Goal: Information Seeking & Learning: Learn about a topic

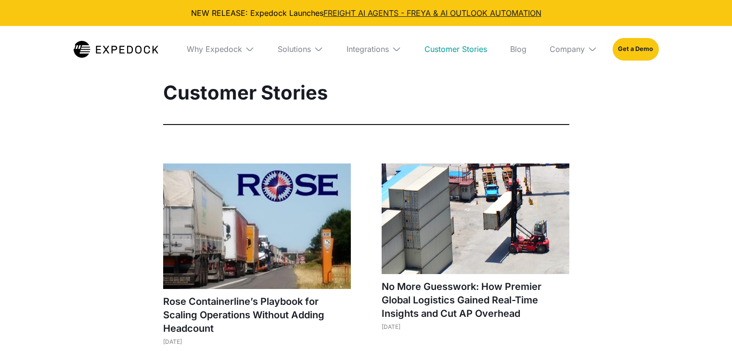
select select
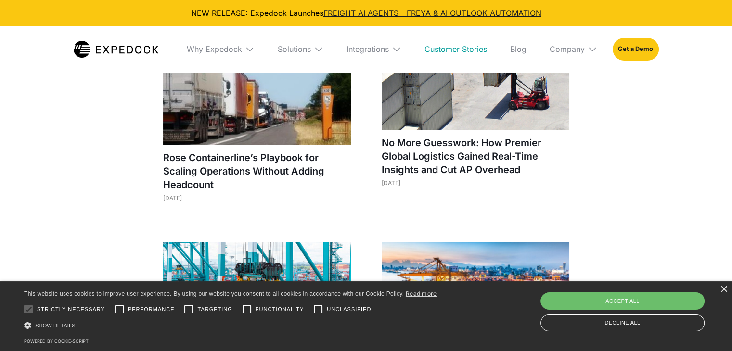
scroll to position [144, 0]
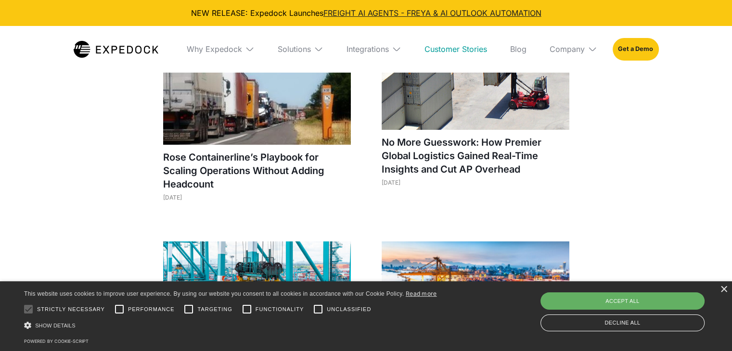
click at [629, 303] on div "Accept all" at bounding box center [623, 301] width 164 height 17
checkbox input "true"
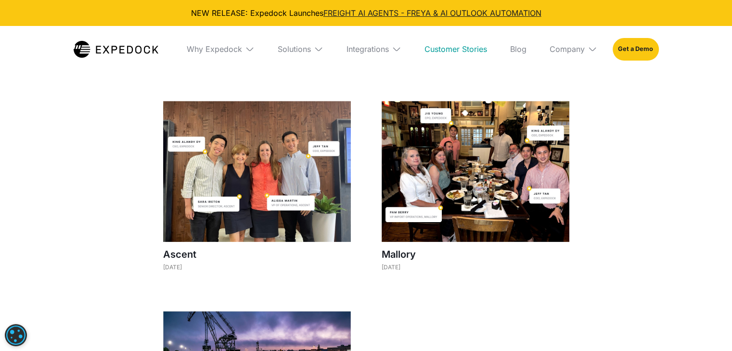
scroll to position [1059, 0]
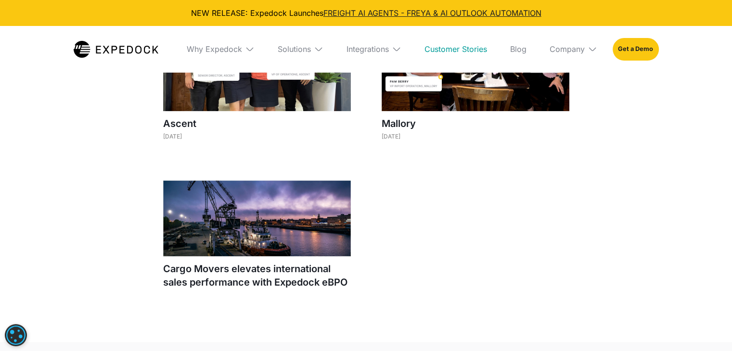
click at [316, 52] on img at bounding box center [319, 49] width 10 height 10
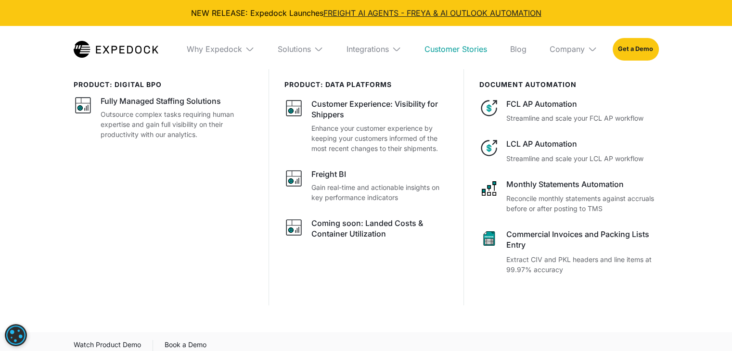
click at [318, 51] on img at bounding box center [319, 49] width 10 height 10
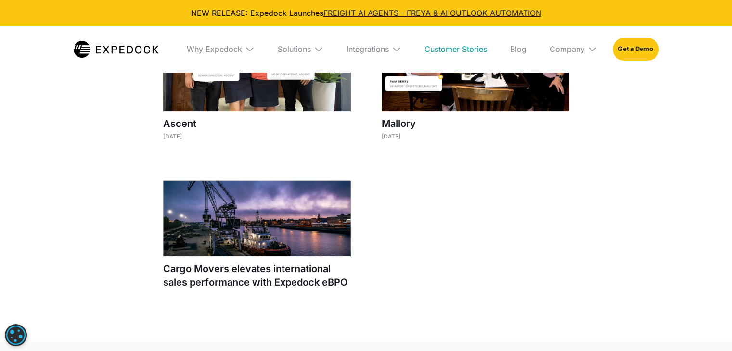
click at [458, 52] on link "Customer Stories" at bounding box center [456, 49] width 78 height 46
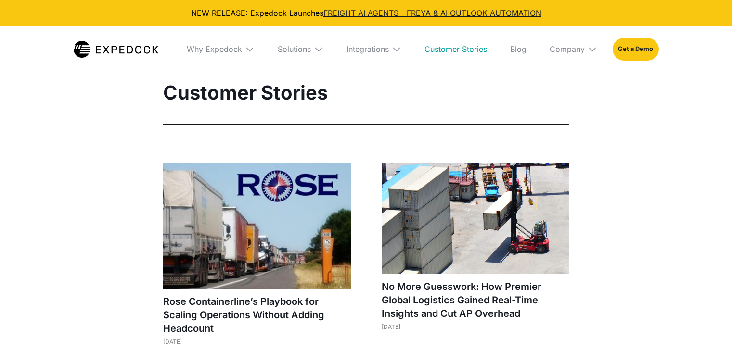
select select
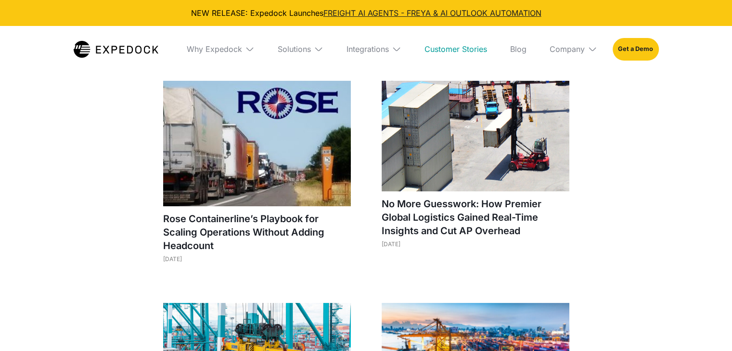
scroll to position [96, 0]
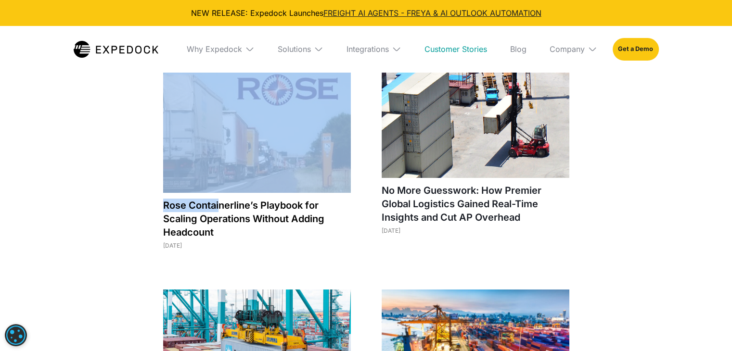
drag, startPoint x: 155, startPoint y: 207, endPoint x: 205, endPoint y: 210, distance: 50.7
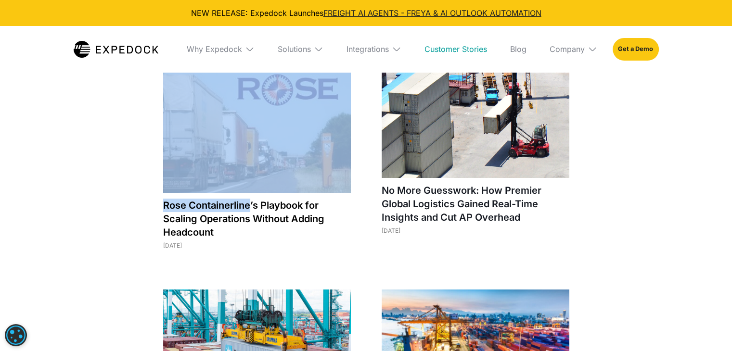
drag, startPoint x: 158, startPoint y: 205, endPoint x: 250, endPoint y: 207, distance: 92.0
copy div "Rose Containerline"
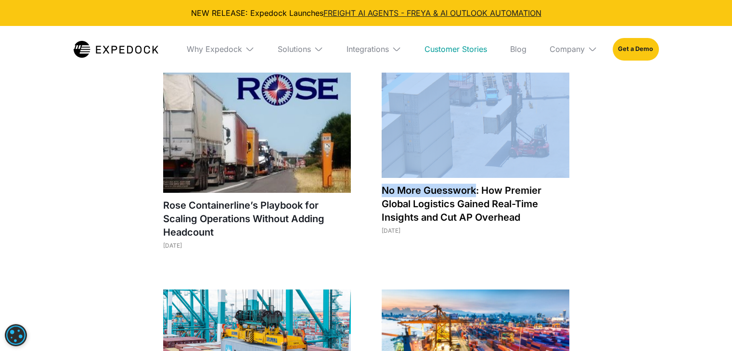
drag, startPoint x: 379, startPoint y: 190, endPoint x: 477, endPoint y: 190, distance: 97.7
copy div "No More Guesswork"
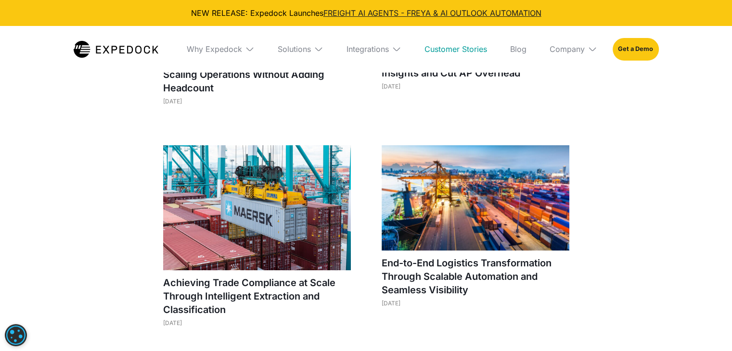
scroll to position [337, 0]
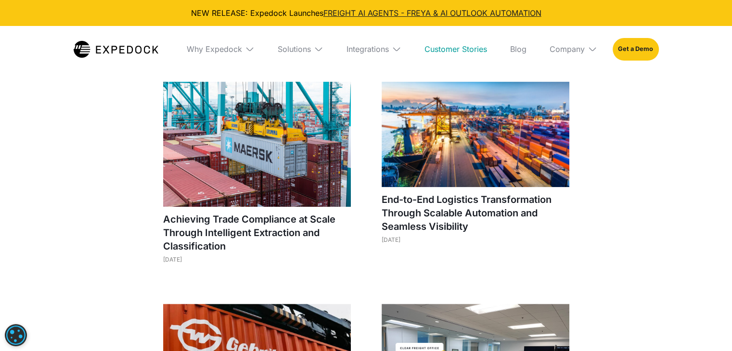
scroll to position [289, 0]
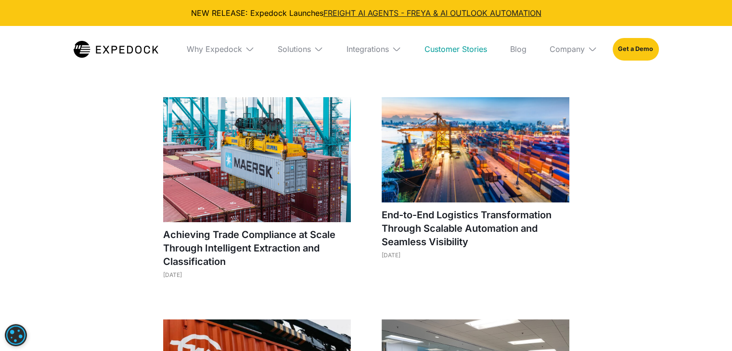
click at [258, 211] on img at bounding box center [257, 159] width 188 height 125
click at [503, 188] on img at bounding box center [476, 149] width 188 height 105
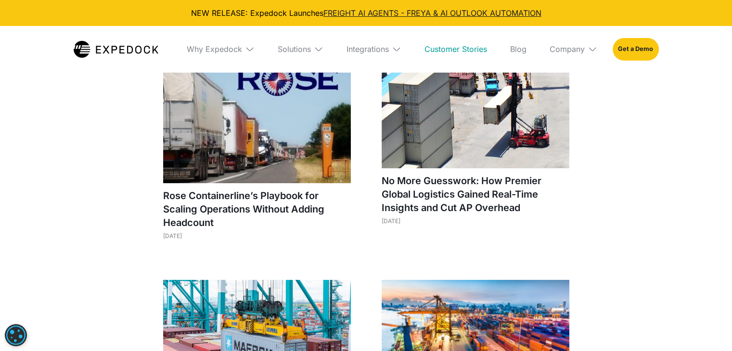
scroll to position [96, 0]
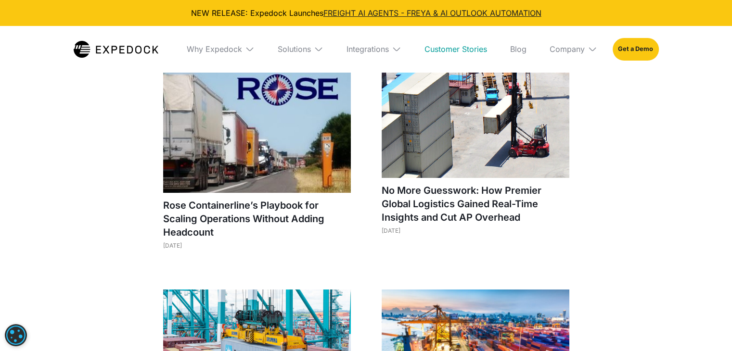
click at [476, 155] on img at bounding box center [476, 122] width 188 height 111
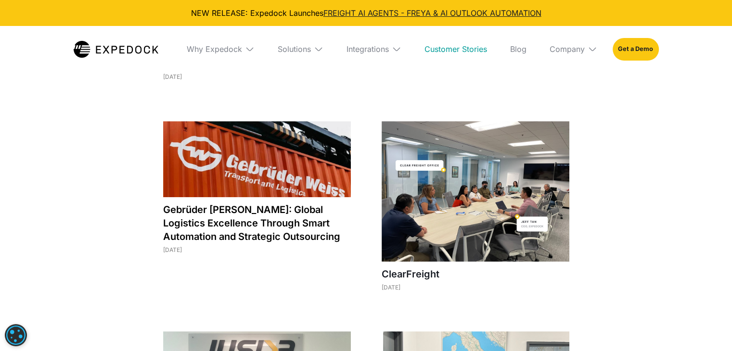
scroll to position [529, 0]
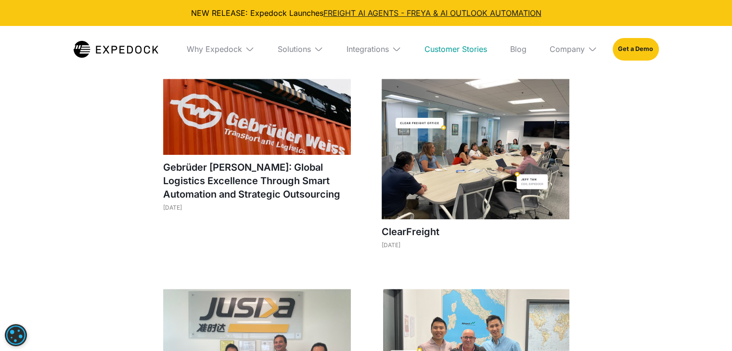
click at [250, 136] on img at bounding box center [257, 117] width 188 height 76
click at [471, 189] on img at bounding box center [476, 149] width 188 height 141
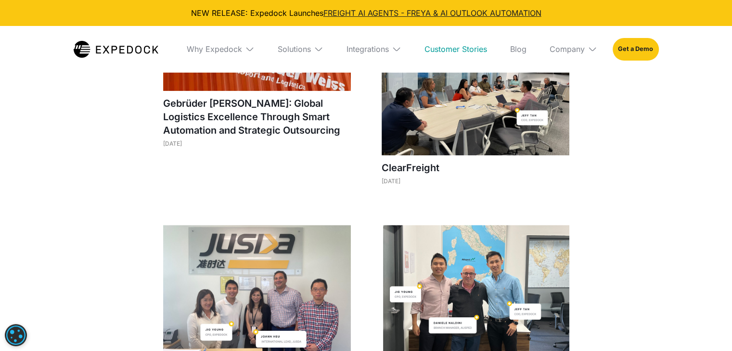
scroll to position [674, 0]
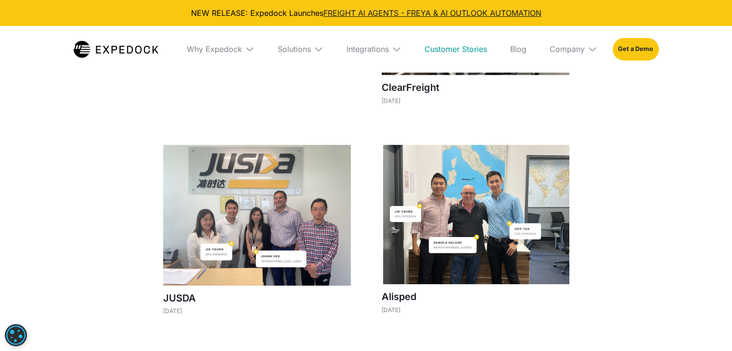
click at [283, 221] on img at bounding box center [257, 215] width 188 height 141
click at [490, 227] on img at bounding box center [476, 215] width 188 height 140
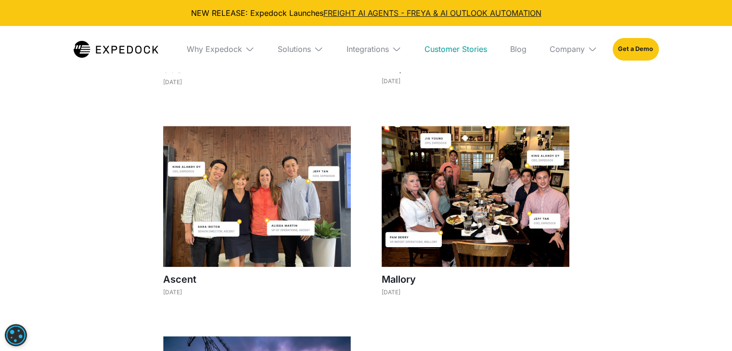
scroll to position [963, 0]
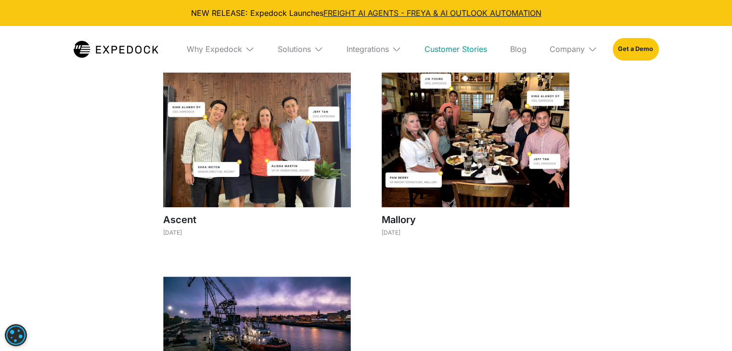
drag, startPoint x: 257, startPoint y: 183, endPoint x: 468, endPoint y: 181, distance: 211.3
click at [258, 184] on img at bounding box center [257, 136] width 188 height 141
click at [469, 181] on img at bounding box center [476, 136] width 188 height 141
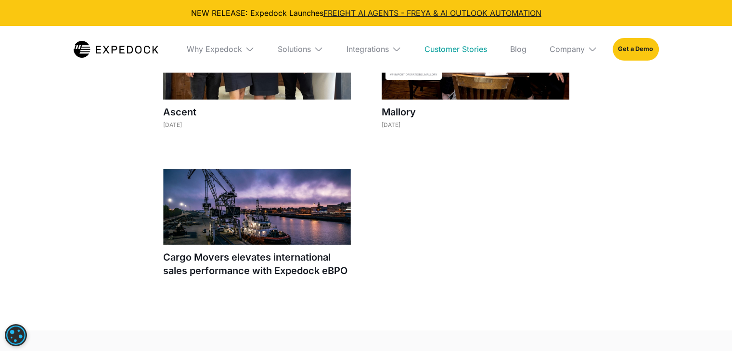
scroll to position [1203, 0]
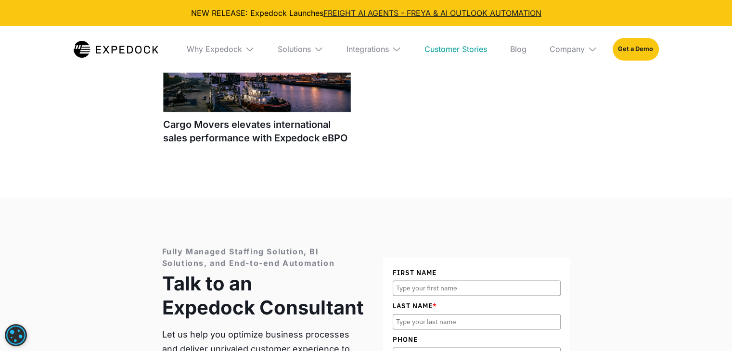
click at [229, 108] on img at bounding box center [257, 74] width 188 height 76
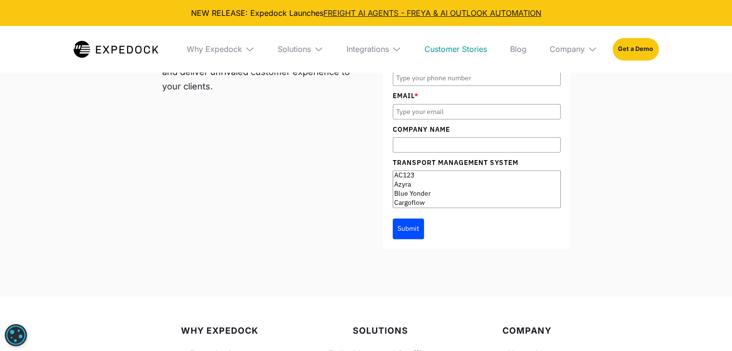
scroll to position [1396, 0]
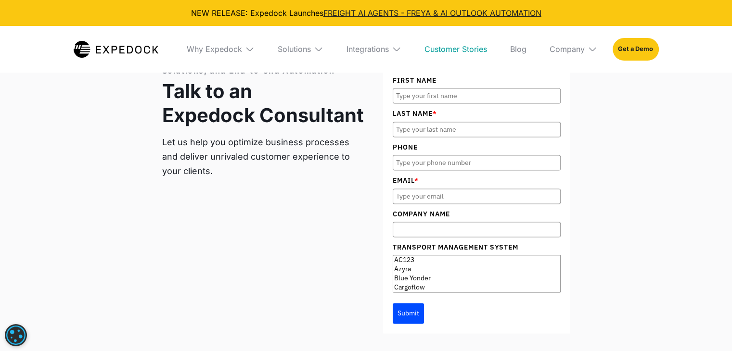
click at [457, 51] on link "Customer Stories" at bounding box center [456, 49] width 78 height 46
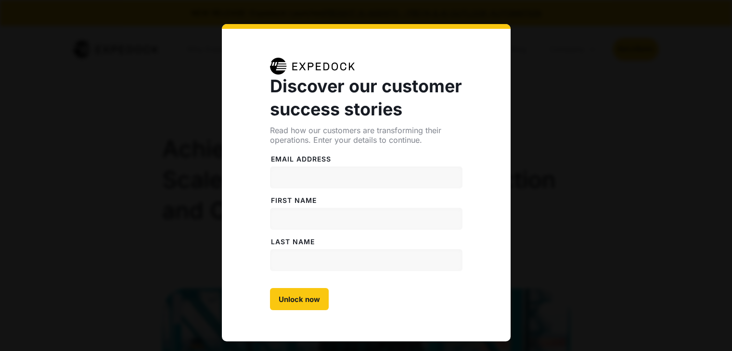
select select
click at [298, 299] on input "Unlock now" at bounding box center [299, 299] width 59 height 22
select select
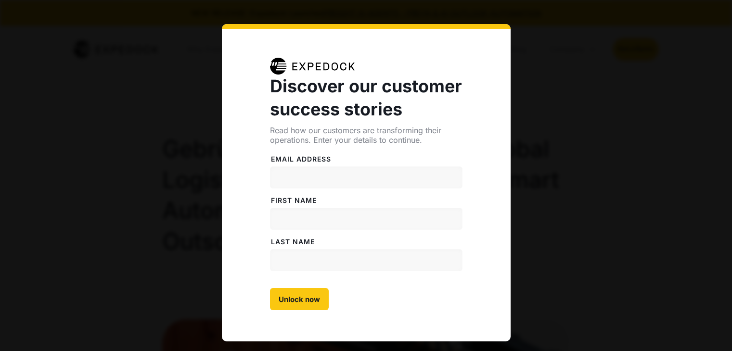
select select
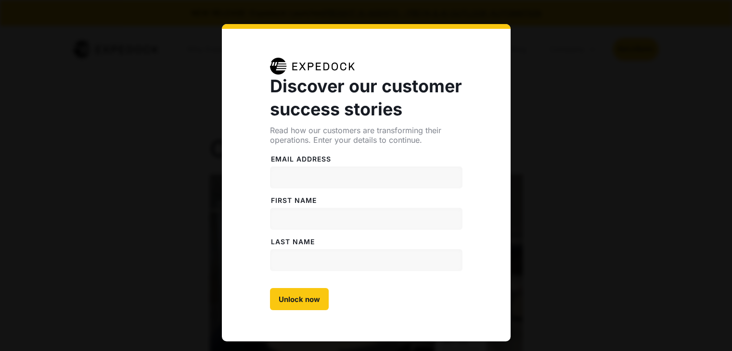
select select
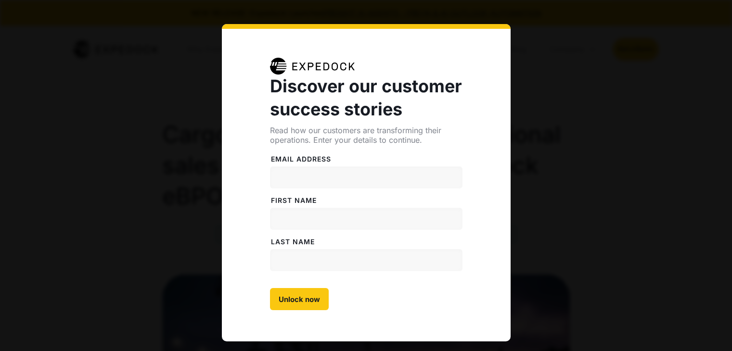
select select
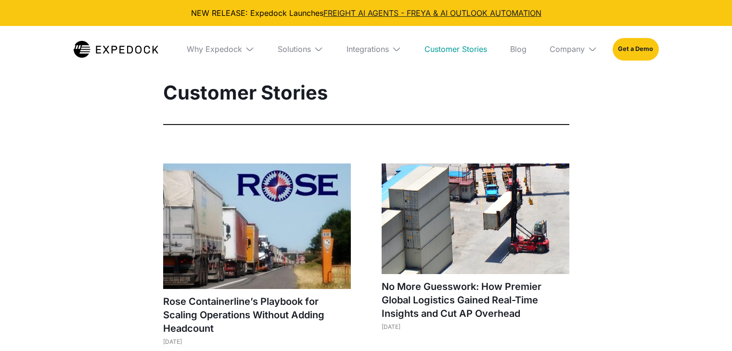
select select
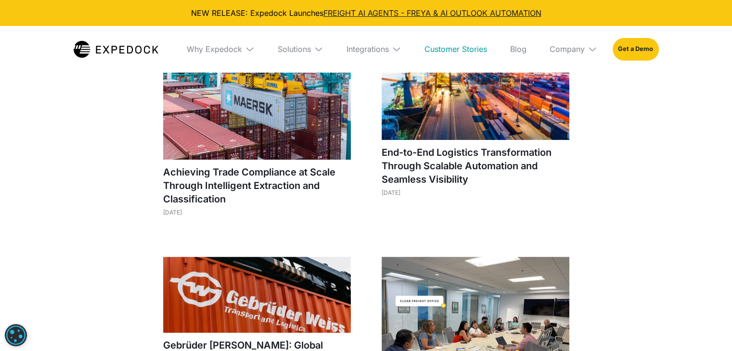
scroll to position [433, 0]
